Goal: Task Accomplishment & Management: Manage account settings

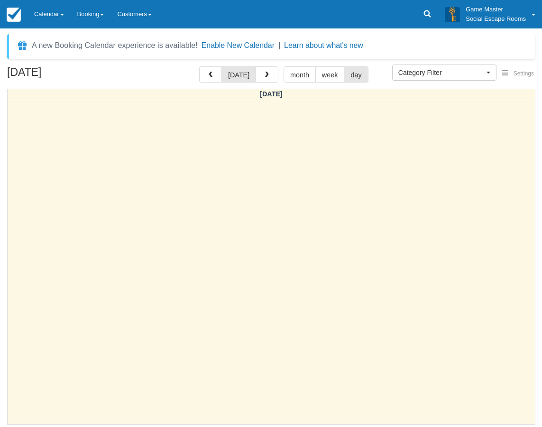
select select
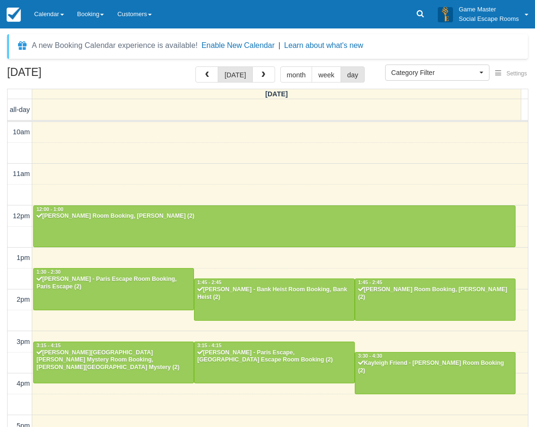
select select
click at [53, 14] on link "Calendar" at bounding box center [48, 14] width 43 height 28
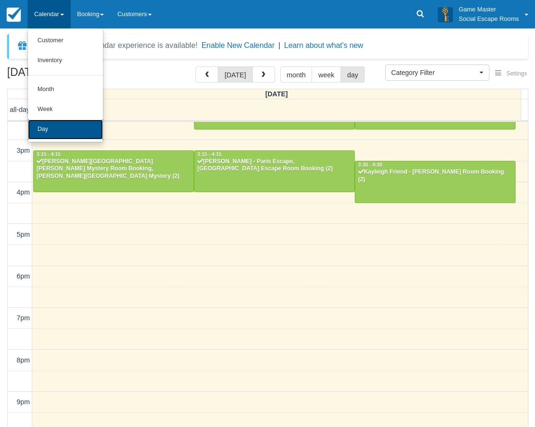
click at [69, 132] on link "Day" at bounding box center [65, 129] width 75 height 20
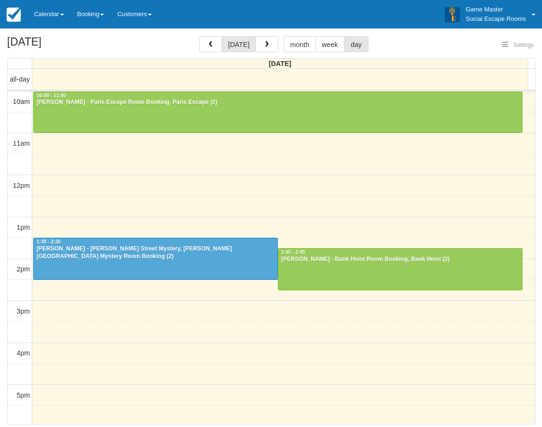
select select
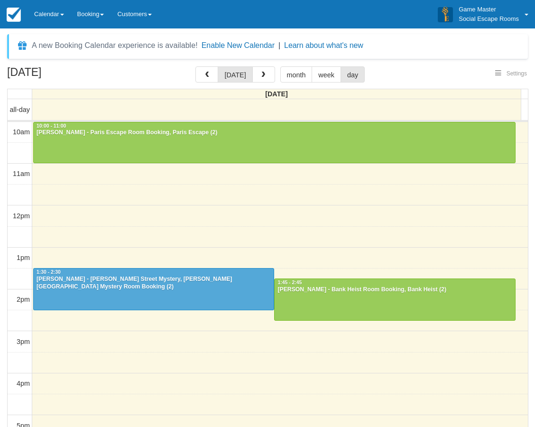
select select
click at [55, 9] on link "Calendar" at bounding box center [48, 14] width 43 height 28
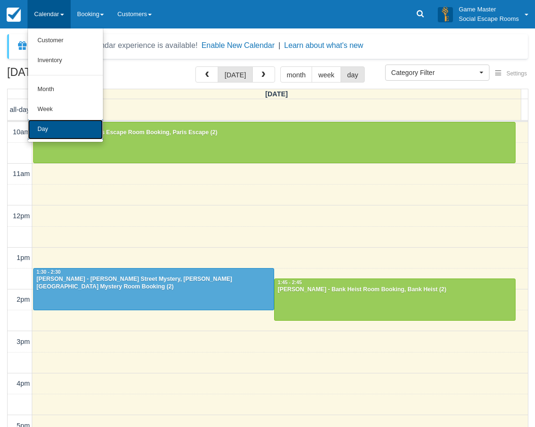
click at [47, 127] on link "Day" at bounding box center [65, 129] width 75 height 20
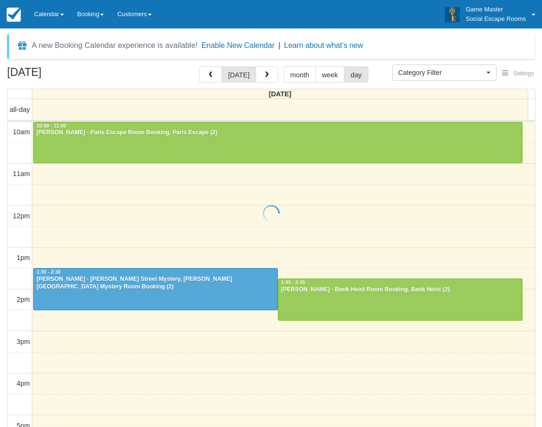
select select
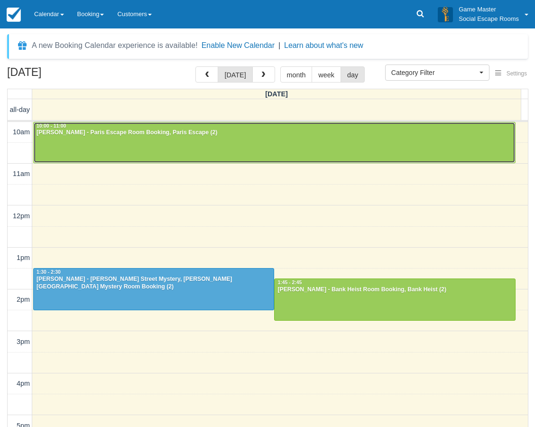
click at [93, 142] on div at bounding box center [274, 142] width 481 height 41
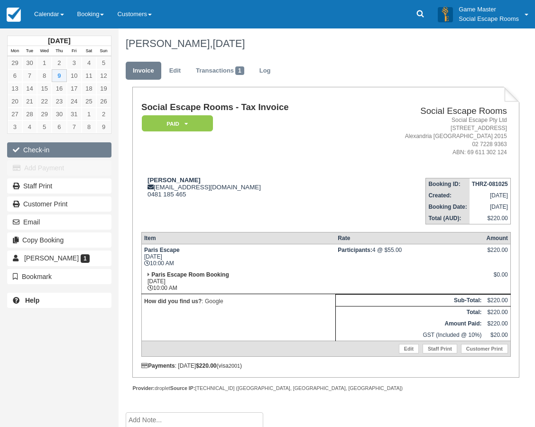
click at [67, 151] on button "Check-in" at bounding box center [59, 149] width 104 height 15
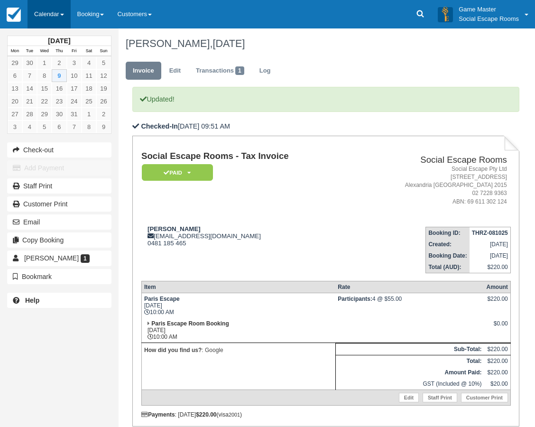
click at [49, 4] on link "Calendar" at bounding box center [48, 14] width 43 height 28
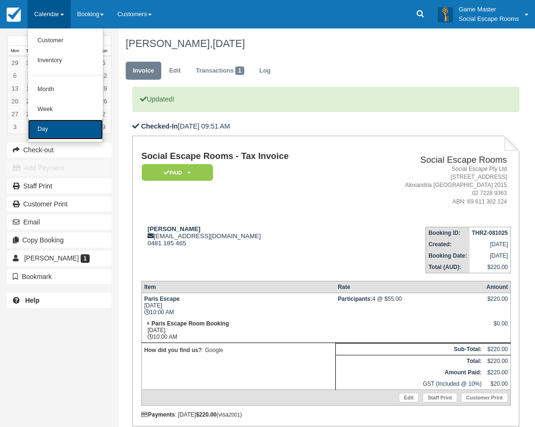
click at [68, 125] on link "Day" at bounding box center [65, 129] width 75 height 20
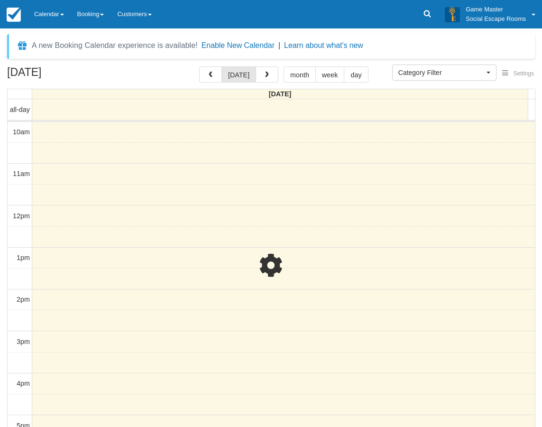
select select
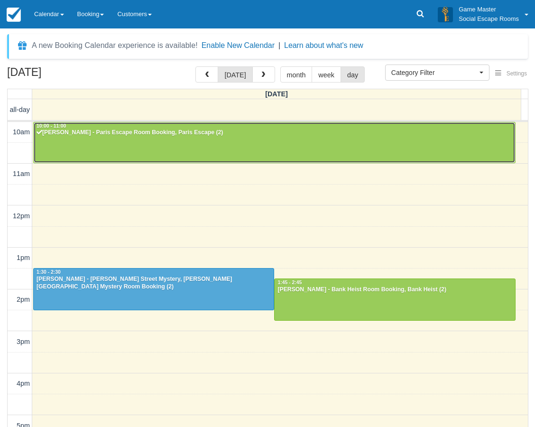
click at [74, 131] on div "[PERSON_NAME] - Paris Escape Room Booking, Paris Escape (2)" at bounding box center [274, 133] width 476 height 8
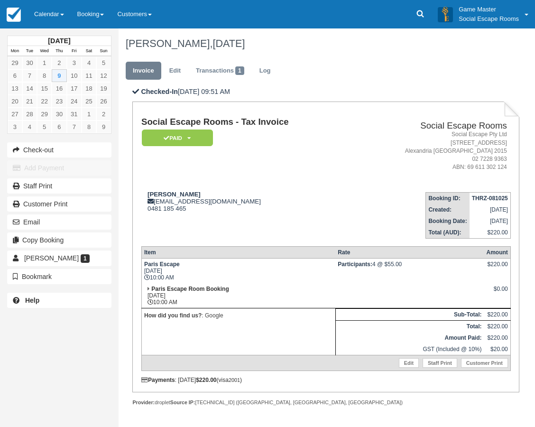
click at [47, 12] on link "Calendar" at bounding box center [48, 14] width 43 height 28
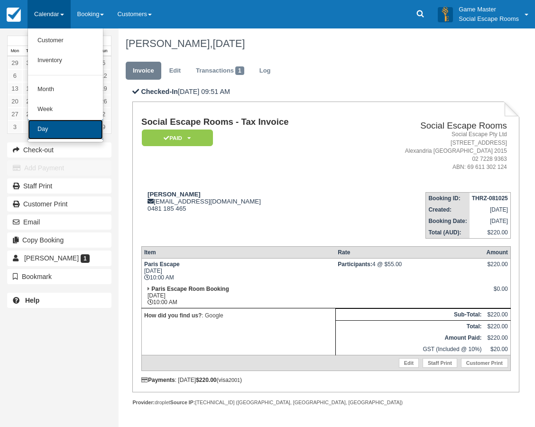
click at [73, 129] on link "Day" at bounding box center [65, 129] width 75 height 20
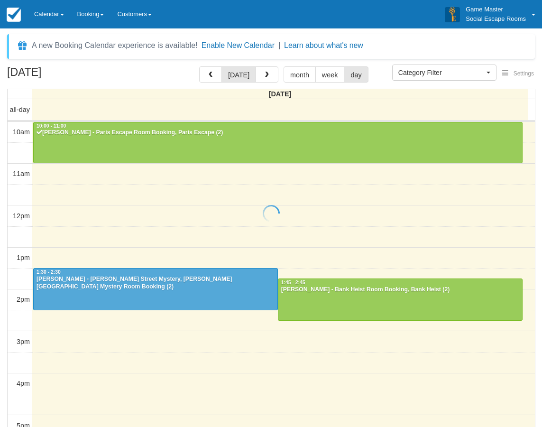
select select
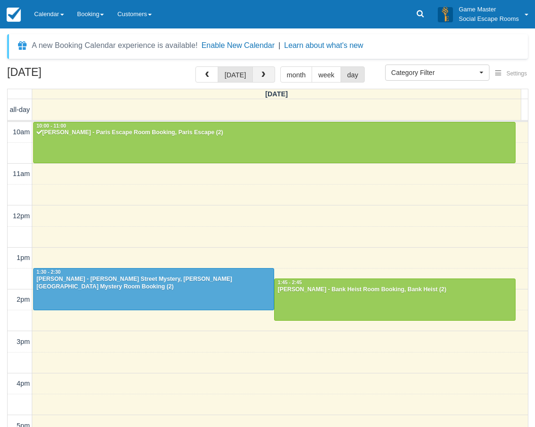
click at [268, 71] on button "button" at bounding box center [263, 74] width 23 height 16
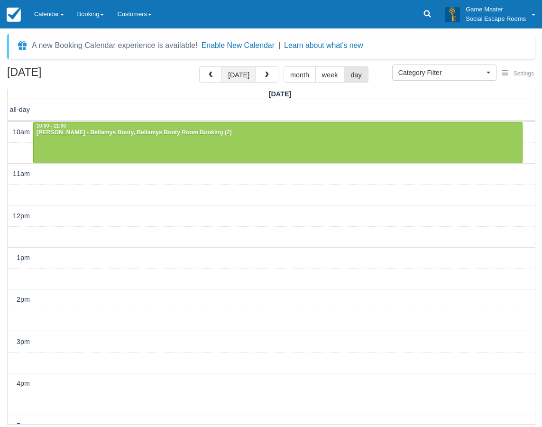
click at [234, 77] on button "today" at bounding box center [238, 74] width 35 height 16
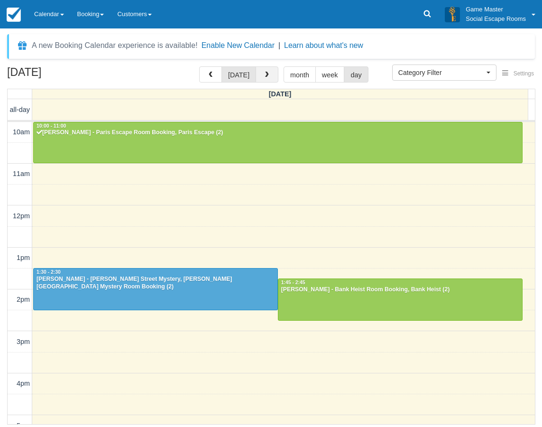
click at [268, 73] on span "button" at bounding box center [266, 75] width 7 height 7
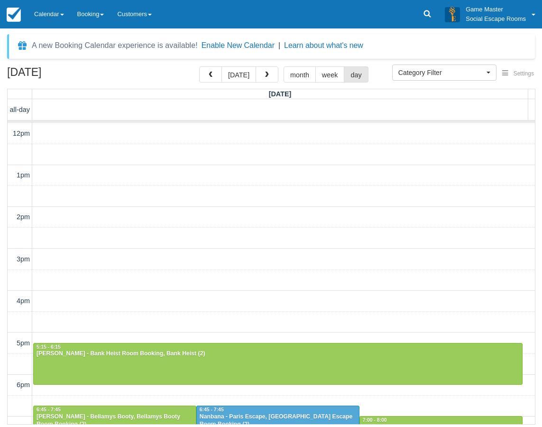
scroll to position [221, 0]
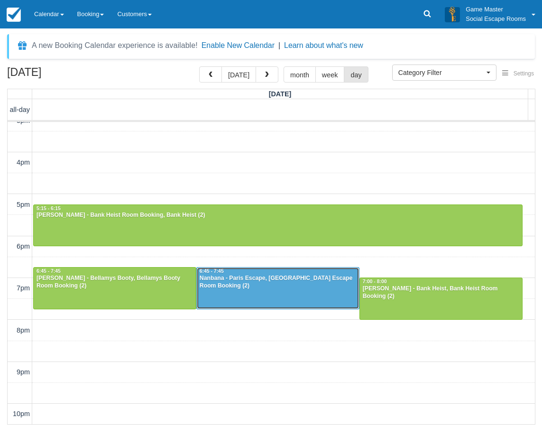
click at [240, 286] on div "Nanbana - Paris Escape, Paris Escape Room Booking (2)" at bounding box center [277, 281] width 157 height 15
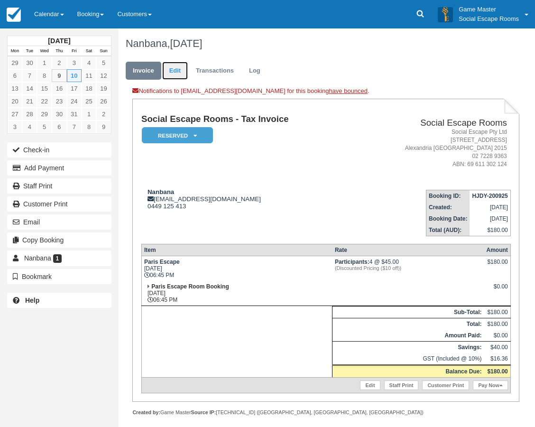
click at [176, 72] on link "Edit" at bounding box center [175, 71] width 26 height 18
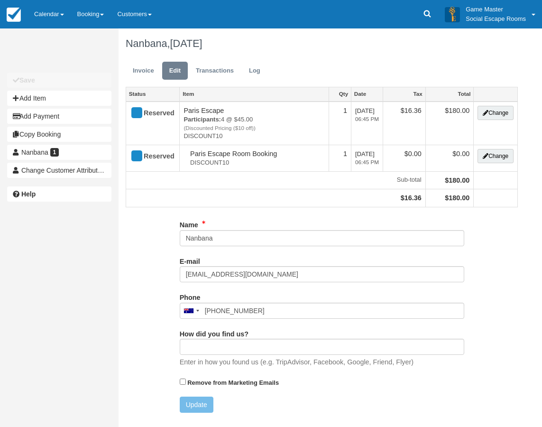
type input "0449 125 413"
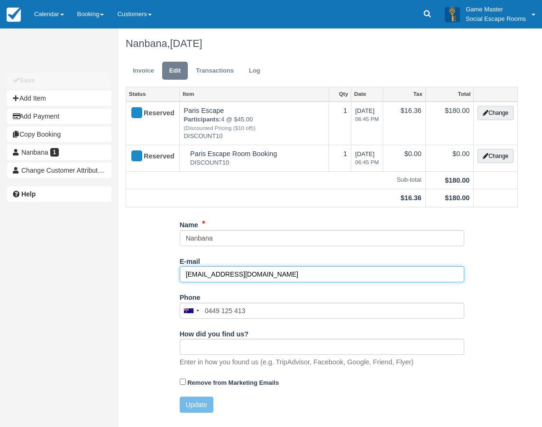
click at [269, 274] on input "[EMAIL_ADDRESS][DOMAIN_NAME]" at bounding box center [322, 274] width 284 height 16
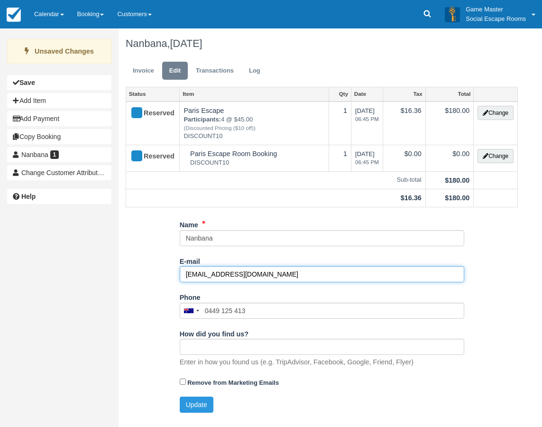
click at [200, 272] on input "[EMAIL_ADDRESS][DOMAIN_NAME]" at bounding box center [322, 274] width 284 height 16
type input "[EMAIL_ADDRESS][DOMAIN_NAME]"
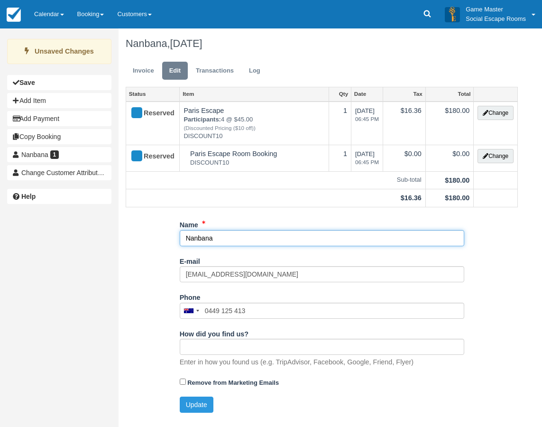
click at [202, 238] on input "Nanbana" at bounding box center [322, 238] width 284 height 16
type input "Nandana"
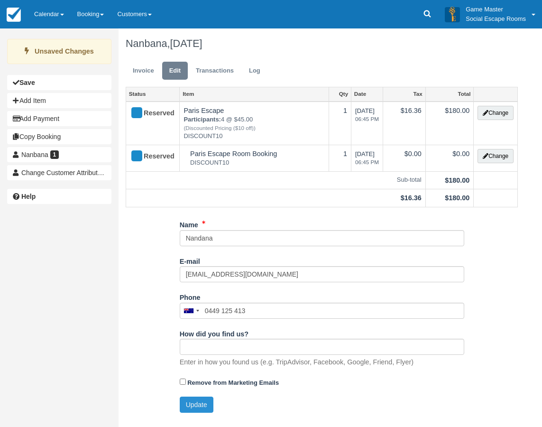
click at [200, 402] on button "Update" at bounding box center [197, 404] width 34 height 16
type input "[PHONE_NUMBER]"
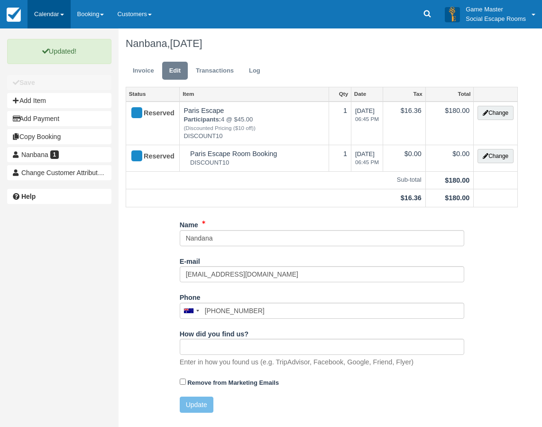
click at [51, 12] on link "Calendar" at bounding box center [48, 14] width 43 height 28
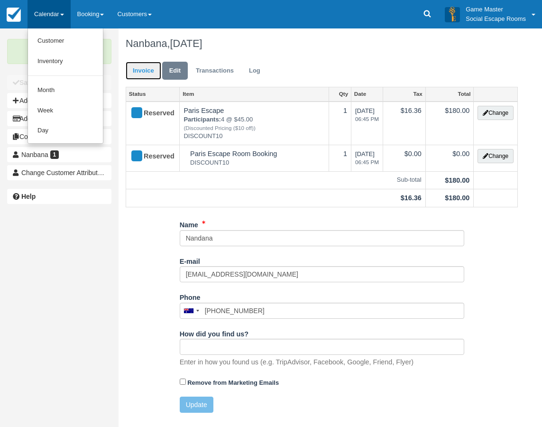
click at [134, 68] on link "Invoice" at bounding box center [144, 71] width 36 height 18
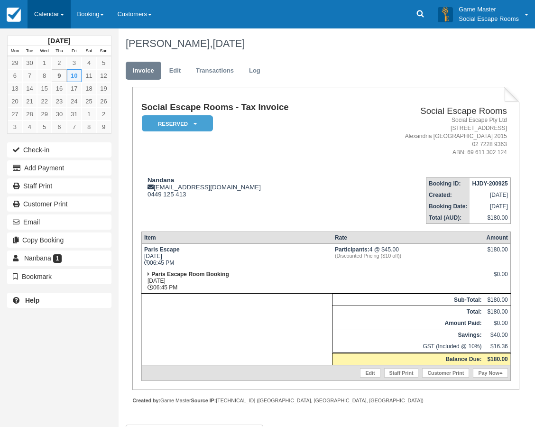
click at [55, 14] on link "Calendar" at bounding box center [48, 14] width 43 height 28
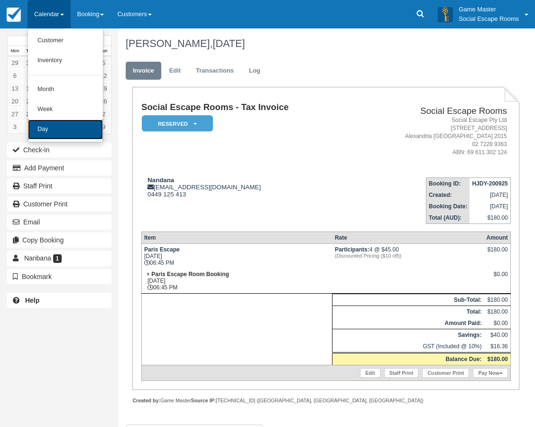
click at [55, 129] on link "Day" at bounding box center [65, 129] width 75 height 20
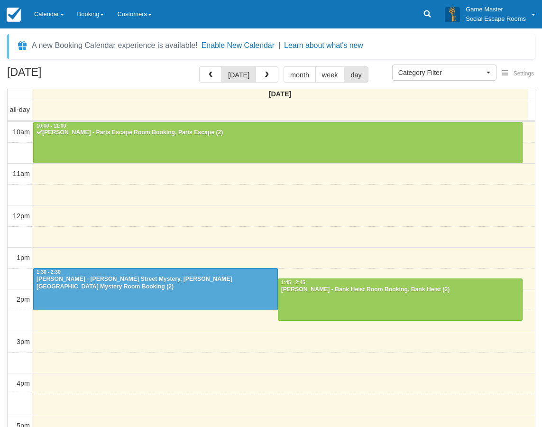
select select
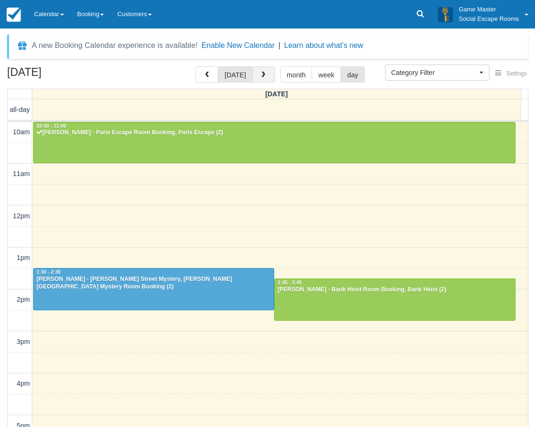
click at [262, 77] on span "button" at bounding box center [263, 75] width 7 height 7
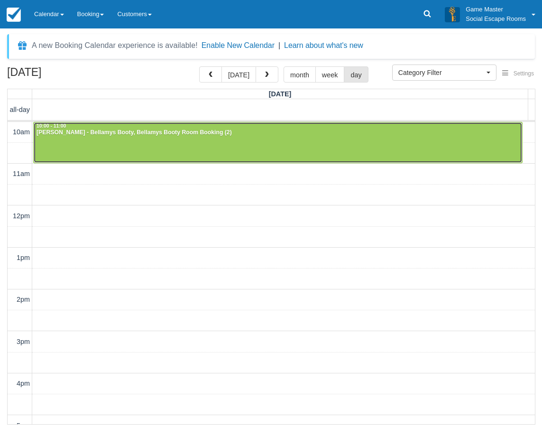
click at [299, 142] on div at bounding box center [278, 142] width 488 height 41
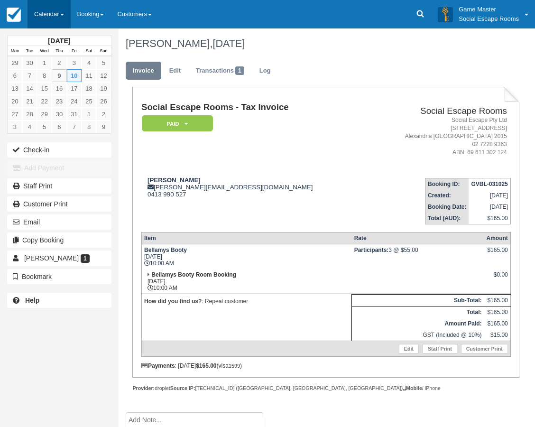
click at [43, 11] on link "Calendar" at bounding box center [48, 14] width 43 height 28
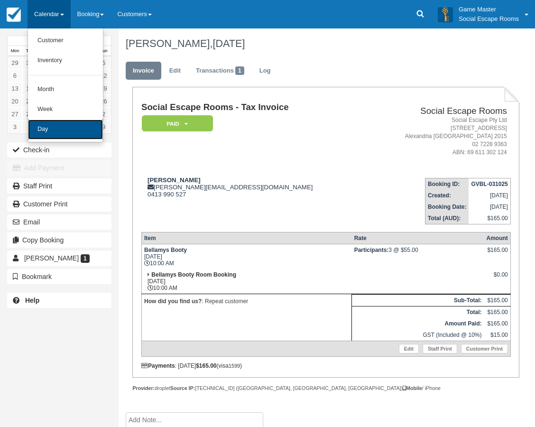
click at [54, 130] on link "Day" at bounding box center [65, 129] width 75 height 20
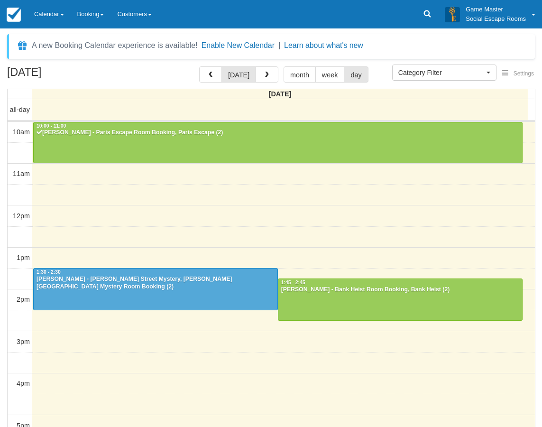
select select
